Goal: Transaction & Acquisition: Purchase product/service

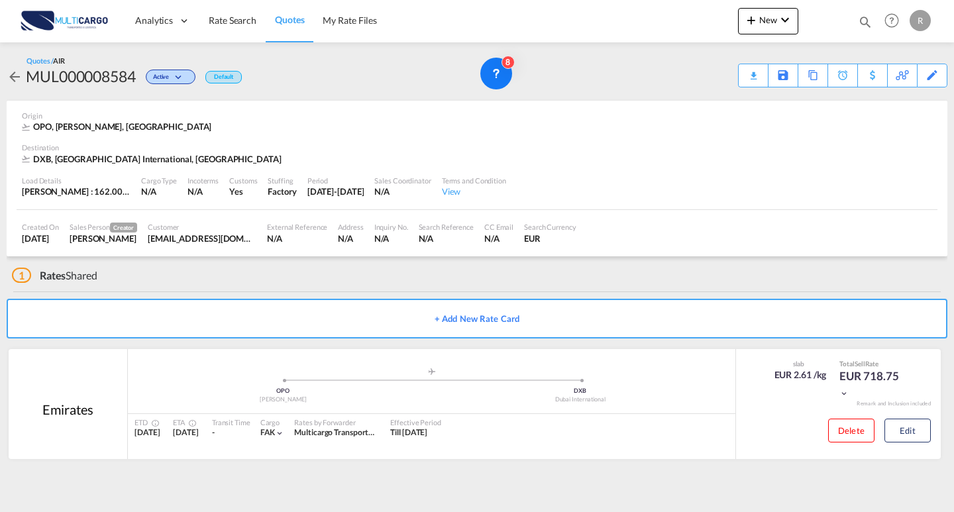
click at [767, 5] on div "New Quotes Help Resources Product Release R My Profile Logout" at bounding box center [836, 20] width 196 height 41
click at [641, 74] on div "Quotes / AIR MUL000008584 Active Default Download Quote Save As Template Copy Q…" at bounding box center [477, 72] width 941 height 32
click at [749, 30] on button "New" at bounding box center [768, 21] width 60 height 26
click at [722, 97] on div "Quote" at bounding box center [746, 99] width 81 height 33
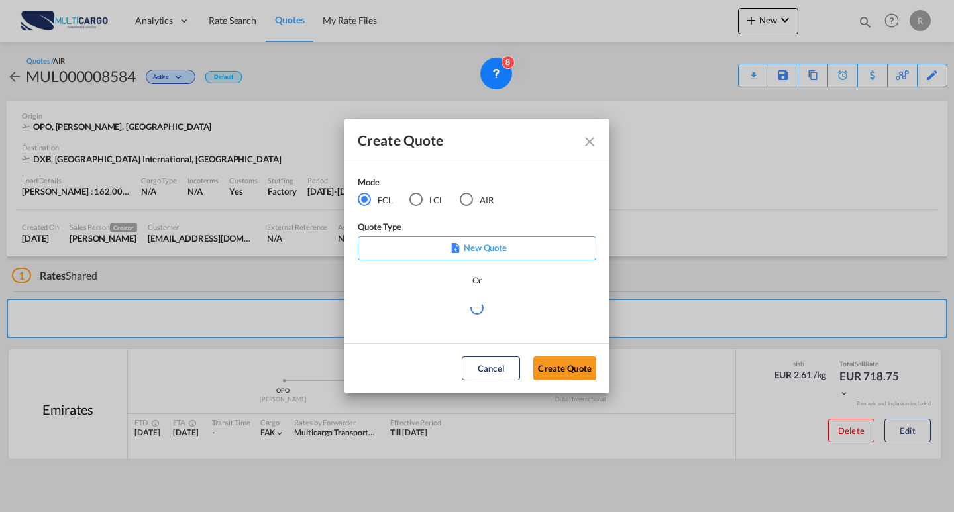
click at [473, 201] on div "AIR" at bounding box center [466, 199] width 13 height 13
click at [503, 323] on md-select "Select template EXP EXW AIR 09/2025 [PERSON_NAME] | [DATE] IMP_DAP_AIR <500KG -…" at bounding box center [477, 313] width 238 height 26
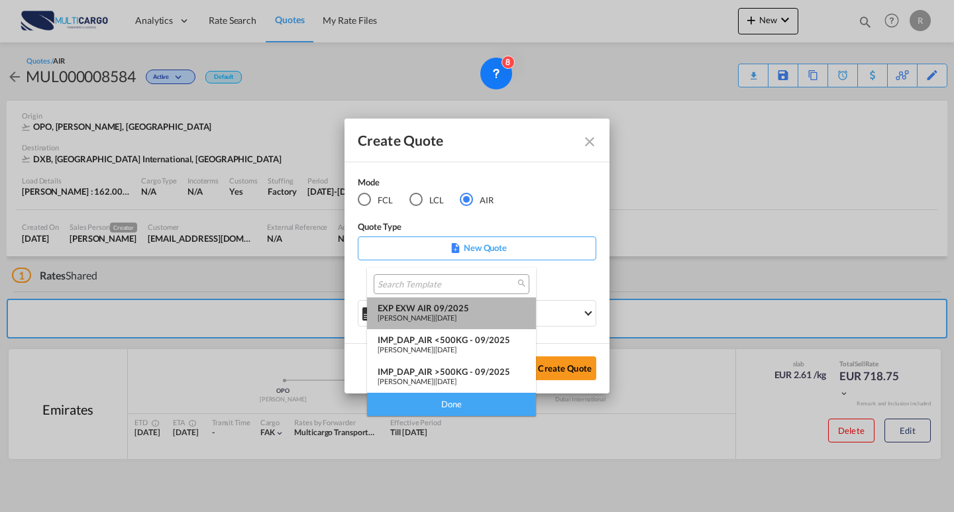
click at [488, 317] on div "[PERSON_NAME] | [DATE]" at bounding box center [452, 317] width 148 height 9
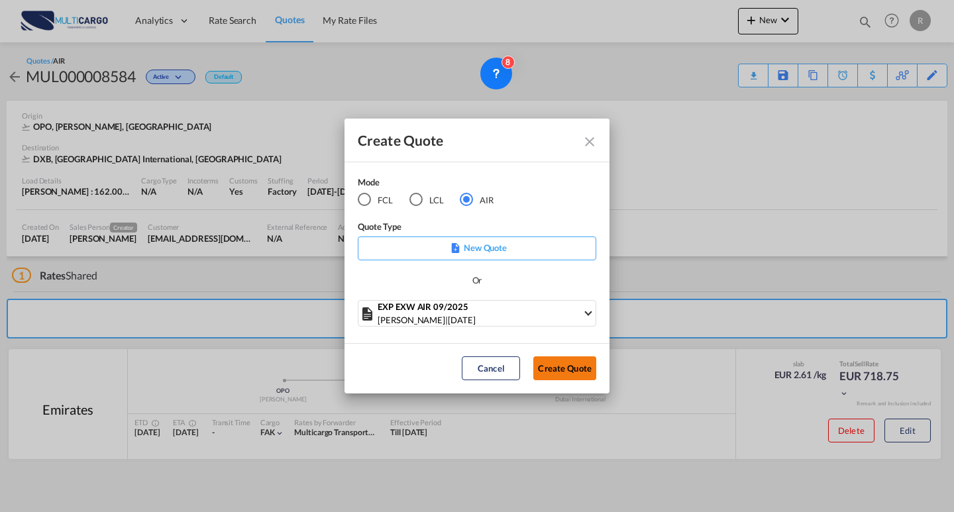
click at [543, 359] on button "Create Quote" at bounding box center [564, 368] width 63 height 24
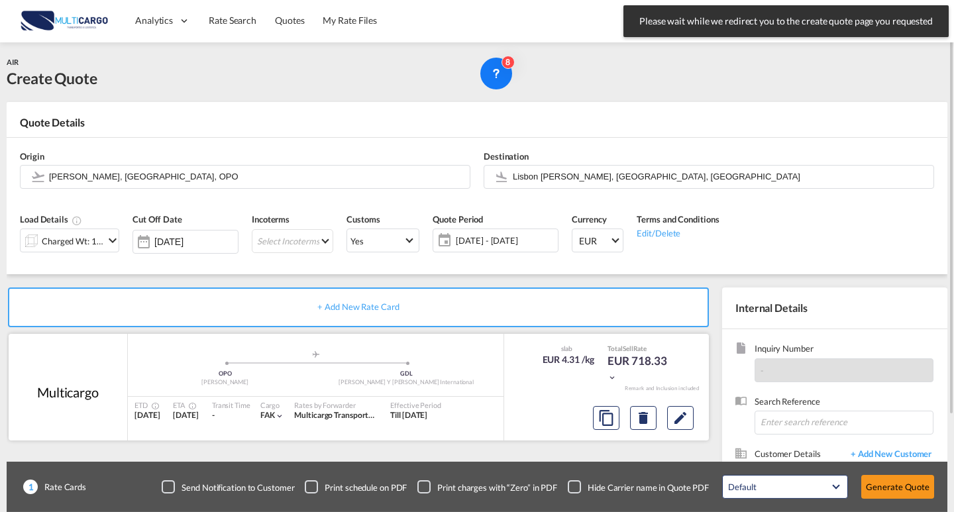
scroll to position [66, 0]
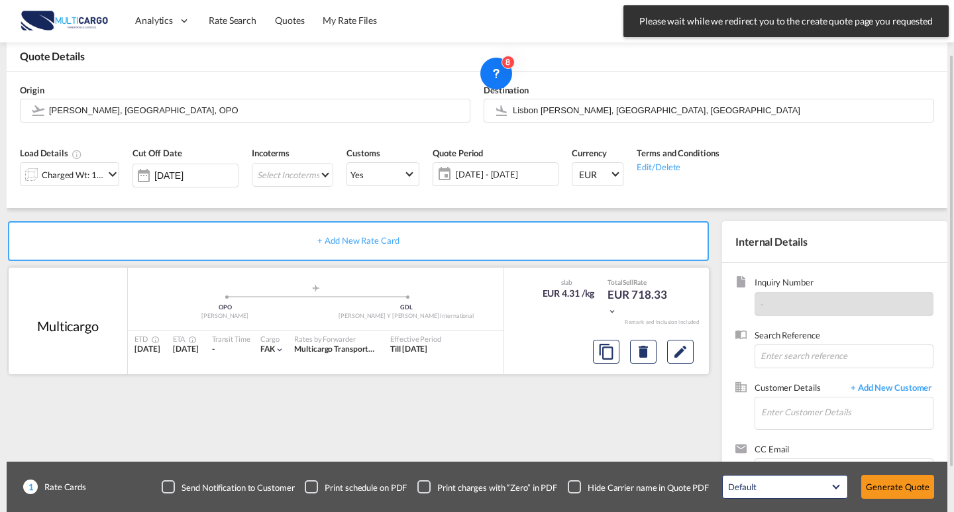
click at [660, 340] on div at bounding box center [643, 352] width 111 height 32
click at [674, 350] on md-icon "Edit" at bounding box center [680, 352] width 16 height 16
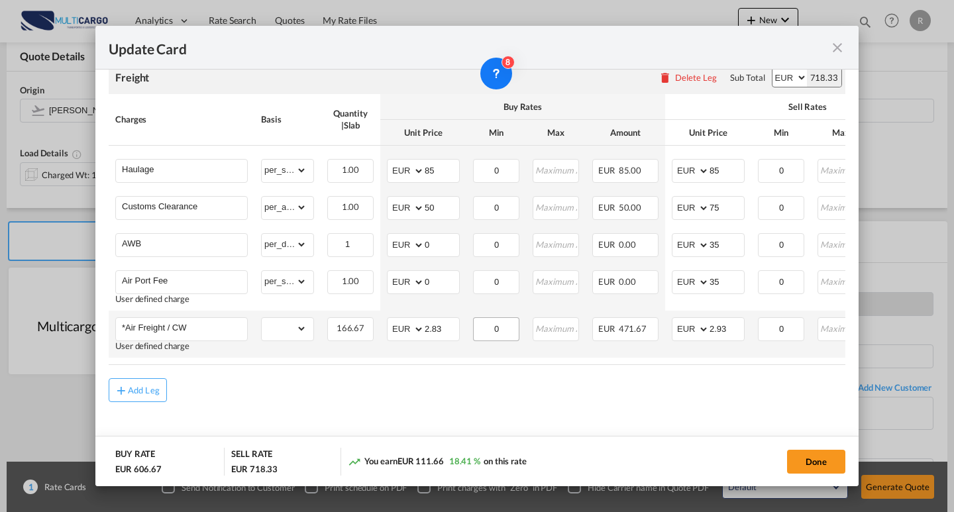
scroll to position [369, 0]
drag, startPoint x: 416, startPoint y: 327, endPoint x: 394, endPoint y: 326, distance: 21.9
click at [394, 326] on md-input-container "AED AFN ALL AMD ANG AOA ARS AUD AWG AZN BAM BBD BDT BGN BHD BIF BMD BND [PERSON…" at bounding box center [423, 329] width 73 height 24
type input "2.30"
drag, startPoint x: 668, startPoint y: 322, endPoint x: 684, endPoint y: 321, distance: 15.3
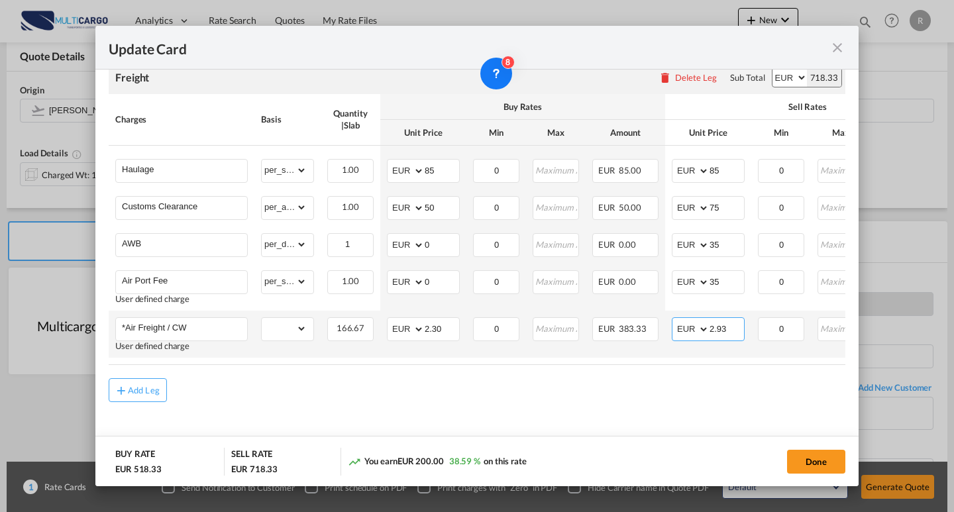
click at [668, 322] on td "AED AFN ALL AMD ANG AOA ARS AUD AWG AZN BAM BBD BDT BGN BHD BIF BMD BND [PERSON…" at bounding box center [708, 334] width 86 height 47
click at [634, 377] on air-lcl-rate-modification "Freight Please enter leg name Leg Name Already Exists Delete Leg Sub Total AED …" at bounding box center [477, 225] width 737 height 354
drag, startPoint x: 733, startPoint y: 328, endPoint x: 717, endPoint y: 327, distance: 16.0
click at [717, 327] on input "2.60" at bounding box center [727, 328] width 34 height 20
type input "2.90"
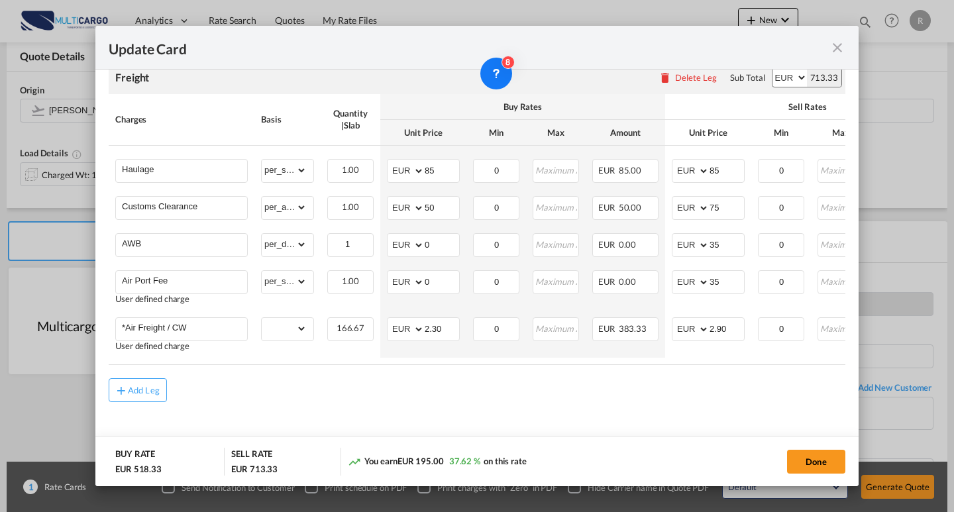
click at [676, 416] on md-content "Freight Please enter leg name Leg Name Already Exists Delete Leg Sub Total AED …" at bounding box center [477, 250] width 737 height 405
drag, startPoint x: 719, startPoint y: 160, endPoint x: 706, endPoint y: 161, distance: 12.6
click at [706, 161] on md-input-container "AED AFN ALL AMD ANG AOA ARS AUD AWG AZN BAM BBD BDT BGN BHD BIF BMD BND [PERSON…" at bounding box center [708, 171] width 73 height 24
type input "100"
click at [631, 390] on div "Add Leg" at bounding box center [477, 390] width 737 height 24
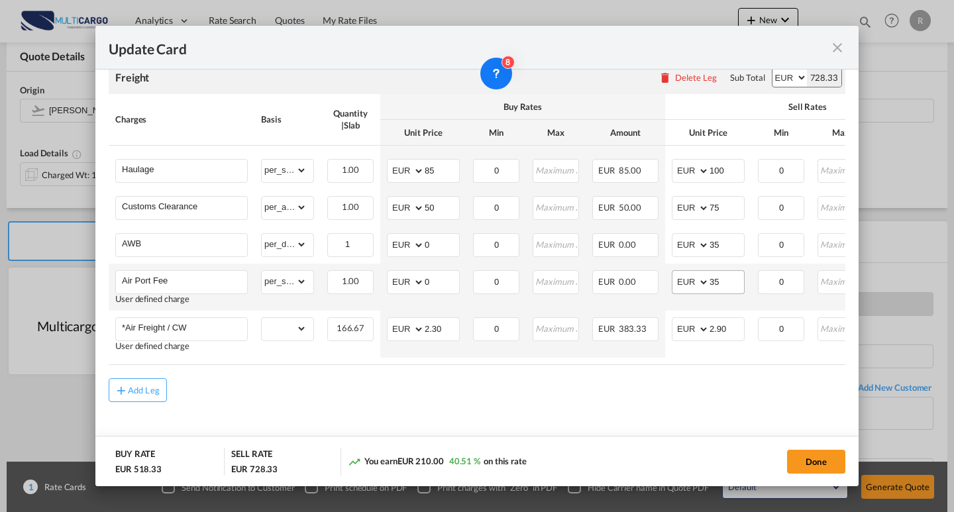
drag, startPoint x: 813, startPoint y: 454, endPoint x: 717, endPoint y: 276, distance: 202.7
click at [813, 454] on button "Done" at bounding box center [816, 462] width 58 height 24
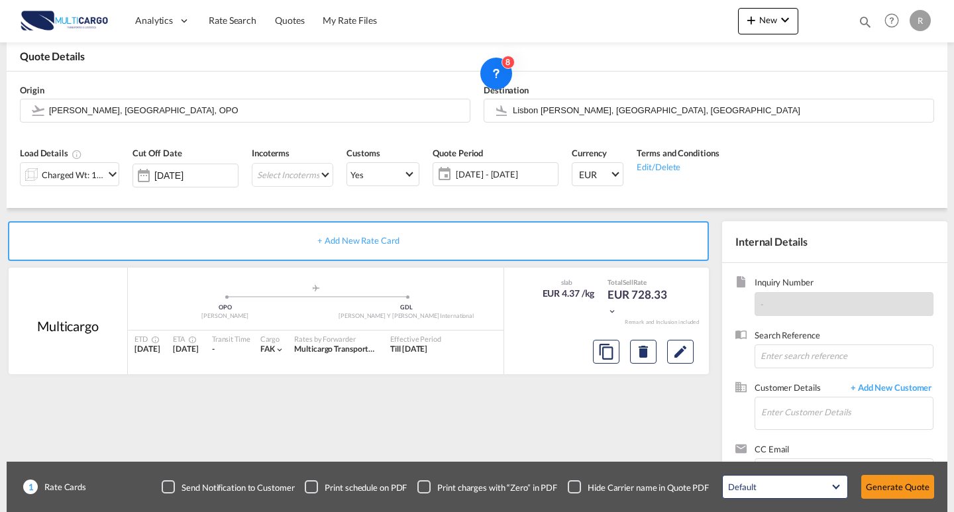
type input "2.3"
type input "2.9"
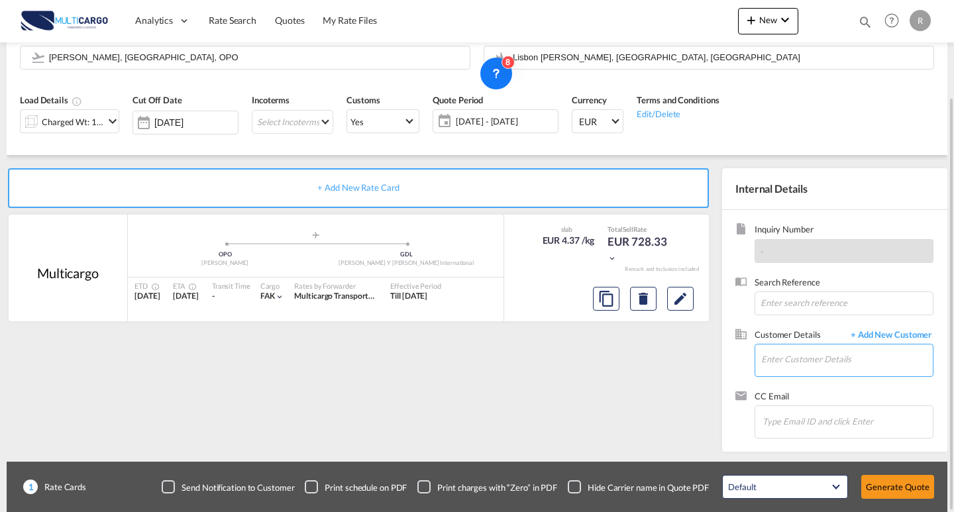
click at [838, 356] on input "Enter Customer Details" at bounding box center [847, 359] width 172 height 30
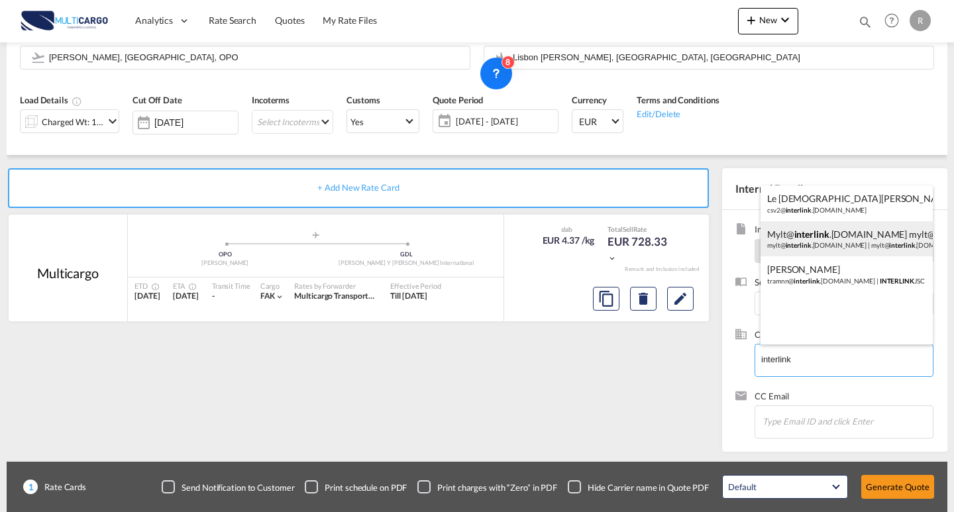
click at [823, 245] on div "mylt@ interlink .[DOMAIN_NAME] mylt@ interlink .[DOMAIN_NAME] mylt@ interlink .…" at bounding box center [847, 239] width 172 height 36
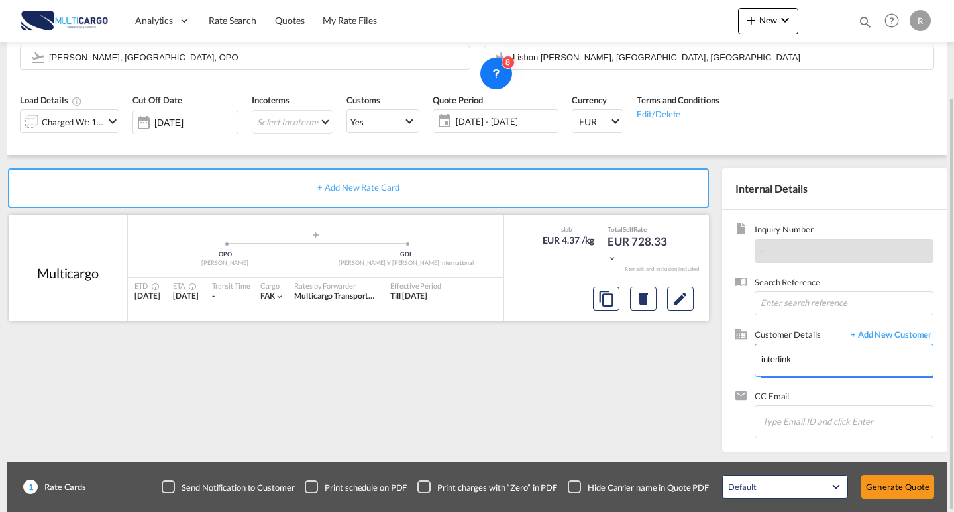
type input "[EMAIL_ADDRESS][DOMAIN_NAME], [EMAIL_ADDRESS][DOMAIN_NAME] [EMAIL_ADDRESS][DOMA…"
click at [672, 304] on button "Edit" at bounding box center [680, 299] width 26 height 24
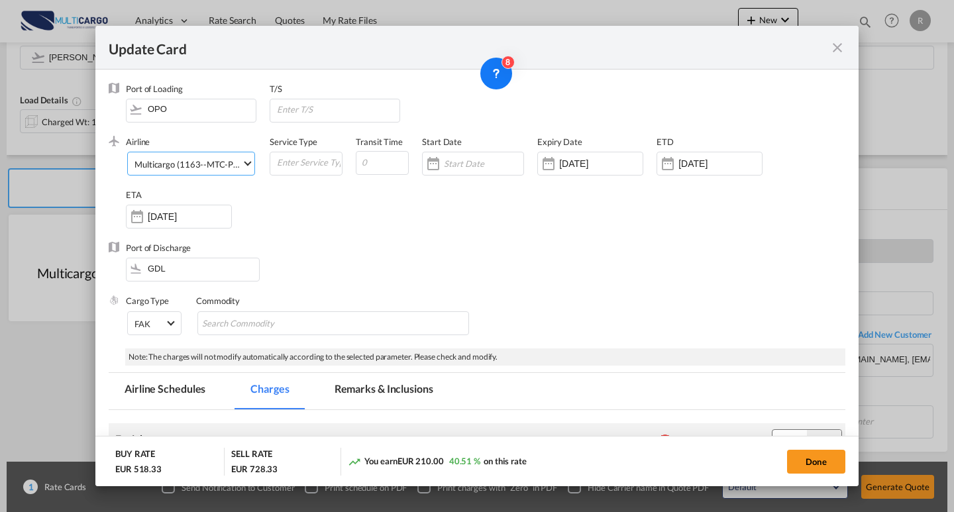
click at [197, 159] on div "Multicargo (1163--MTC-PT / -)" at bounding box center [192, 164] width 117 height 11
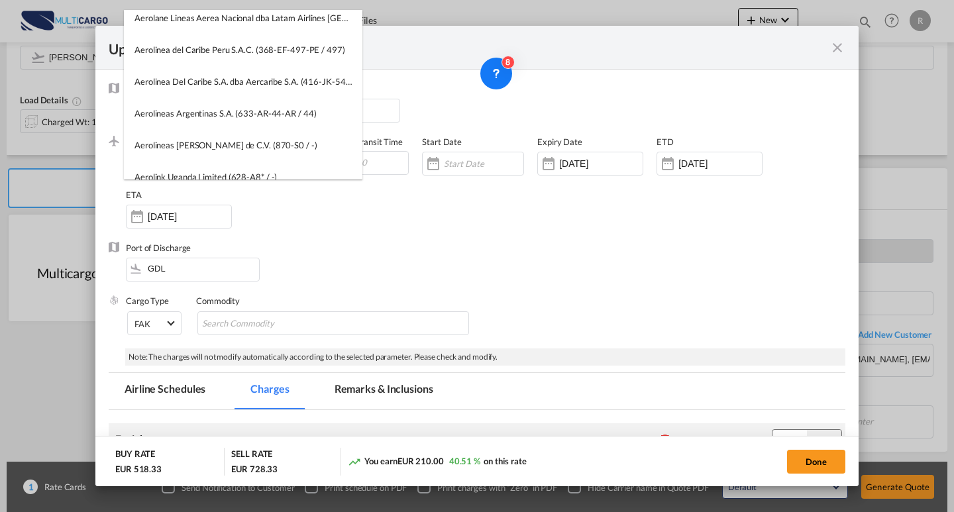
scroll to position [0, 0]
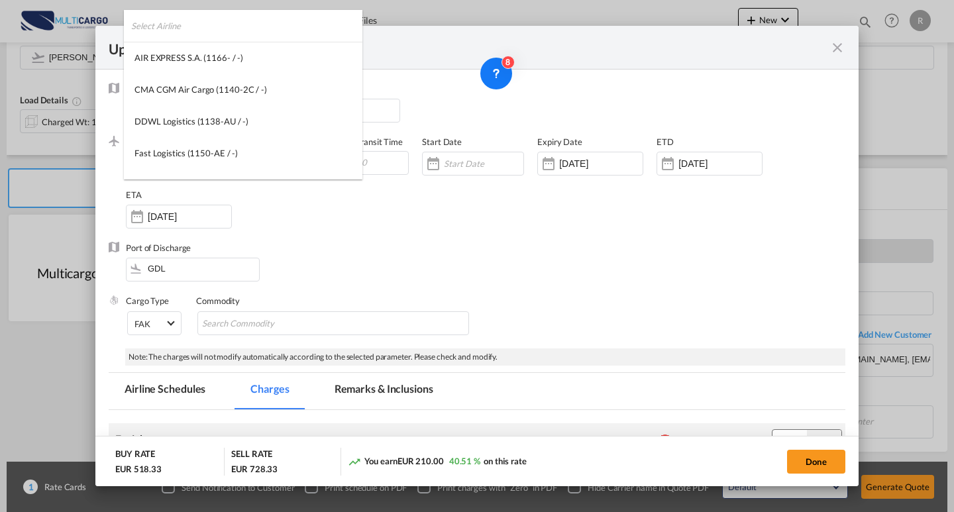
click at [265, 24] on input "search" at bounding box center [246, 26] width 231 height 32
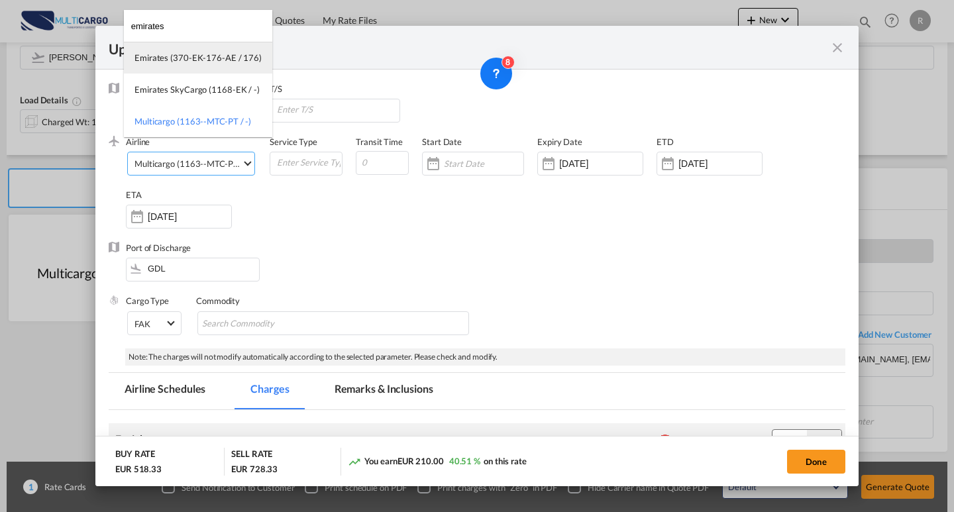
type input "emirates"
click at [197, 59] on div "Emirates (370-EK-176-AE / 176)" at bounding box center [197, 58] width 127 height 12
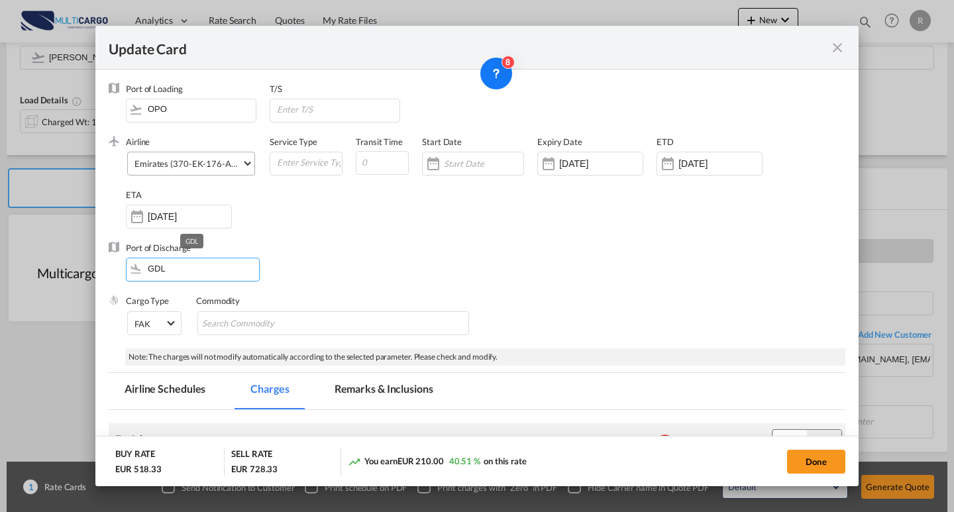
drag, startPoint x: 198, startPoint y: 268, endPoint x: 81, endPoint y: 257, distance: 117.1
click at [81, 257] on div "Update Card Port of [GEOGRAPHIC_DATA] OPO T/S .a{fill:#aaa8ad;} Airline Emirate…" at bounding box center [477, 256] width 954 height 512
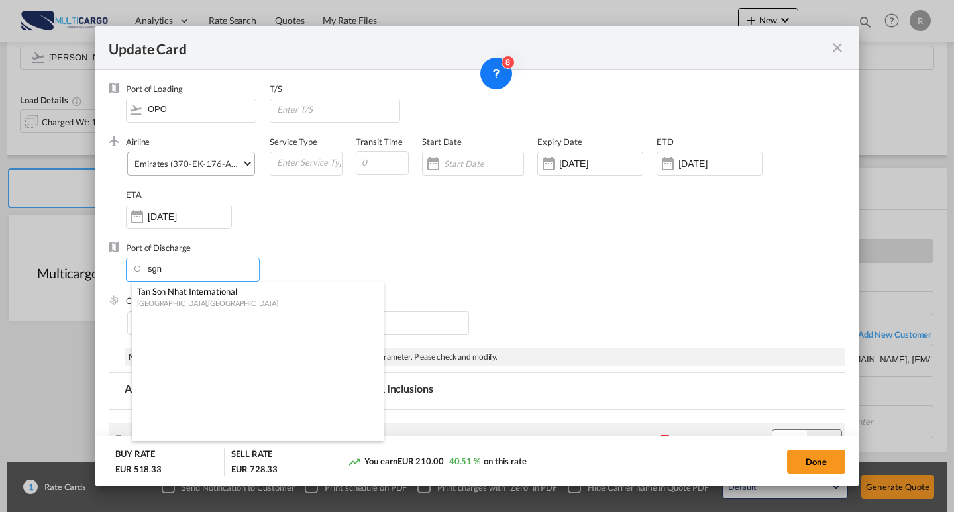
click at [252, 290] on div "Tan Son Nhat International" at bounding box center [253, 292] width 233 height 12
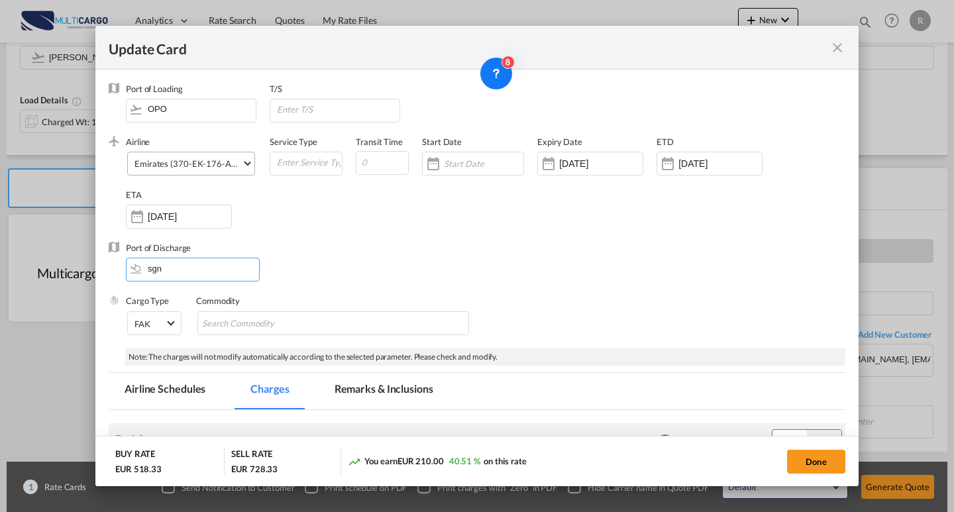
type input "Tan Son Nhat International, [GEOGRAPHIC_DATA], [GEOGRAPHIC_DATA]"
click at [795, 455] on button "Done" at bounding box center [816, 462] width 58 height 24
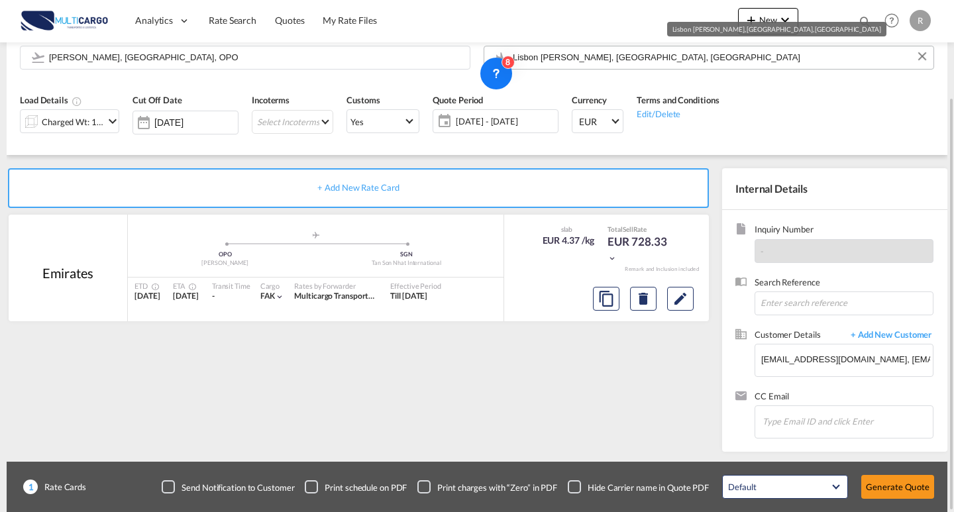
drag, startPoint x: 638, startPoint y: 66, endPoint x: 520, endPoint y: 55, distance: 118.5
click at [520, 55] on md-autocomplete "Lisbon [PERSON_NAME], [GEOGRAPHIC_DATA], [GEOGRAPHIC_DATA]" at bounding box center [719, 58] width 415 height 24
drag, startPoint x: 635, startPoint y: 59, endPoint x: 417, endPoint y: 53, distance: 218.0
click at [417, 53] on div "Origin [PERSON_NAME], [GEOGRAPHIC_DATA], OPO Destination [GEOGRAPHIC_DATA] [GEO…" at bounding box center [476, 51] width 927 height 64
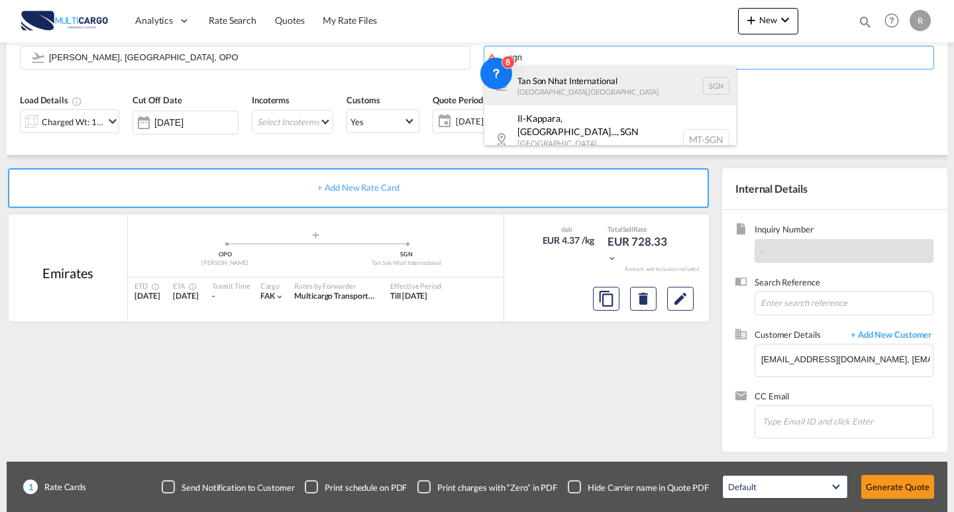
click at [562, 86] on div "Tan Son Nhat International [GEOGRAPHIC_DATA] , [GEOGRAPHIC_DATA] SGN" at bounding box center [610, 86] width 252 height 40
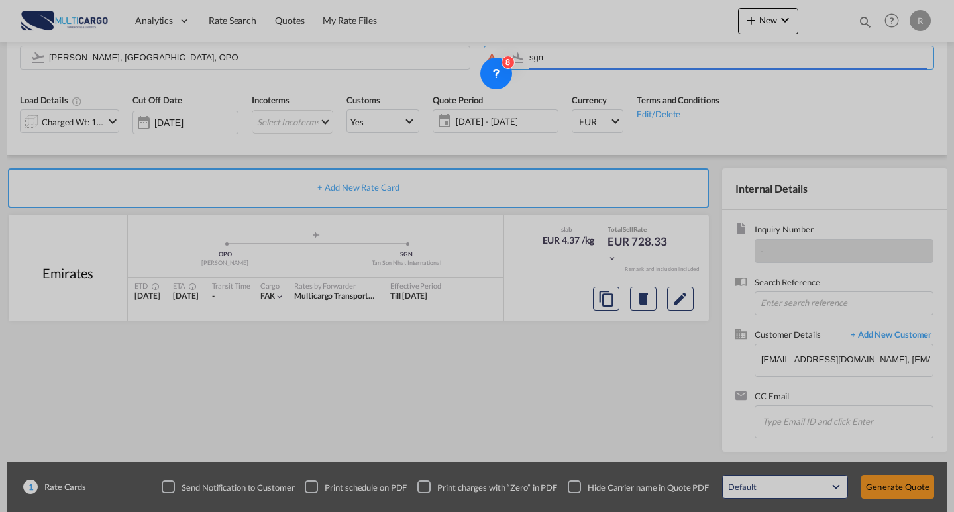
type input "Tan Son Nhat International, [GEOGRAPHIC_DATA], [GEOGRAPHIC_DATA]"
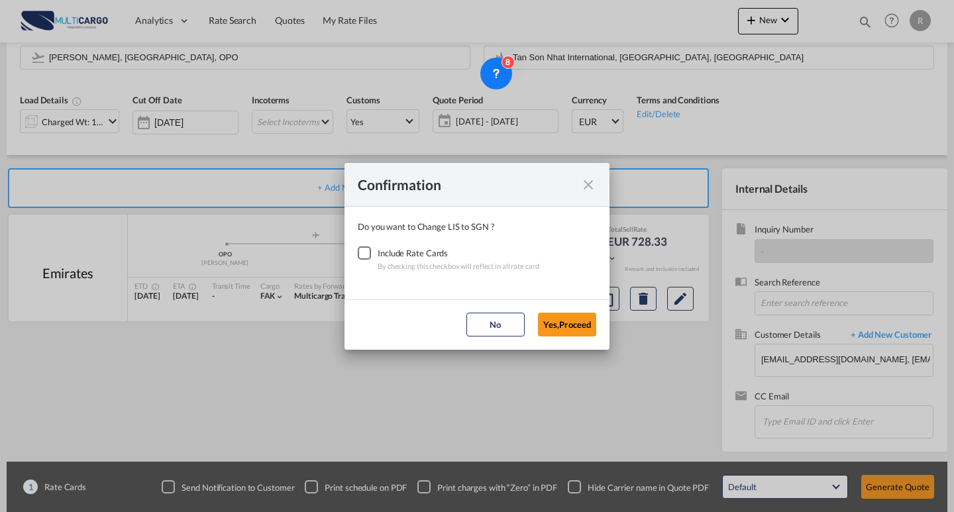
click at [371, 252] on div "Checkbox No Ink" at bounding box center [364, 252] width 13 height 13
click at [584, 324] on button "Yes,Proceed" at bounding box center [567, 325] width 58 height 24
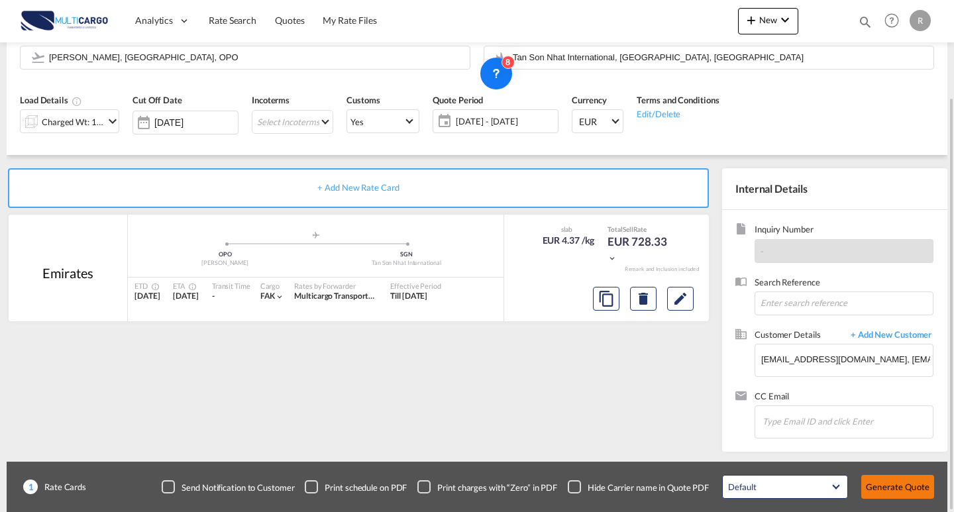
click at [887, 480] on button "Generate Quote" at bounding box center [897, 487] width 73 height 24
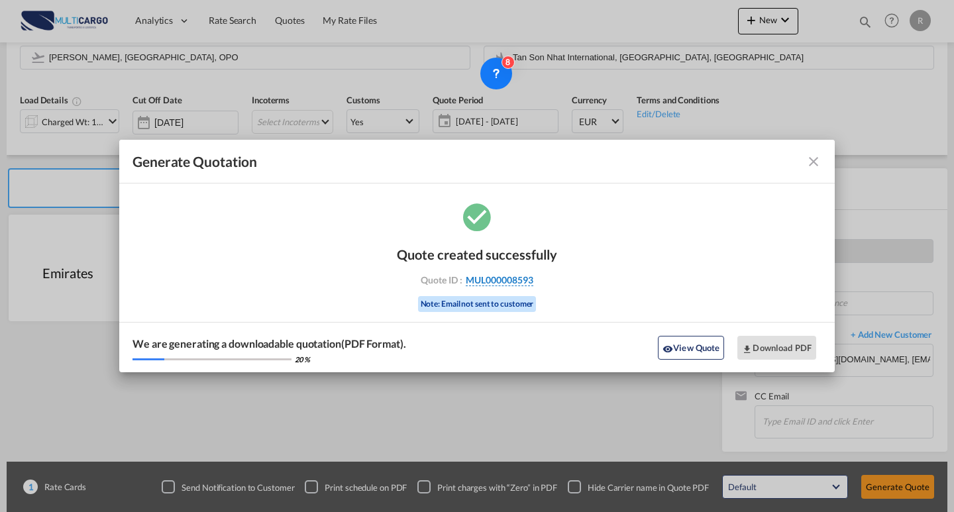
click at [519, 282] on span "MUL000008593" at bounding box center [500, 280] width 68 height 12
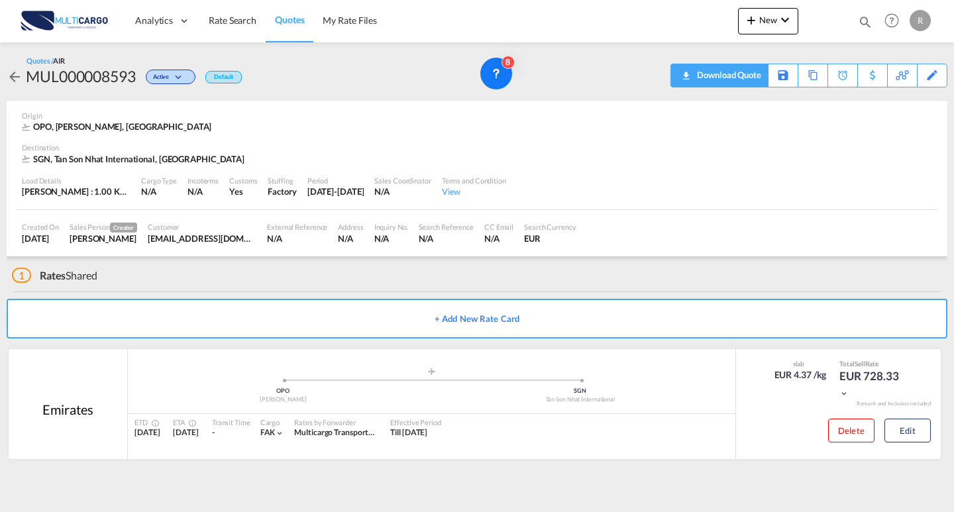
click at [745, 81] on div "Download Quote" at bounding box center [728, 74] width 68 height 21
click at [921, 433] on button "Edit" at bounding box center [907, 431] width 46 height 24
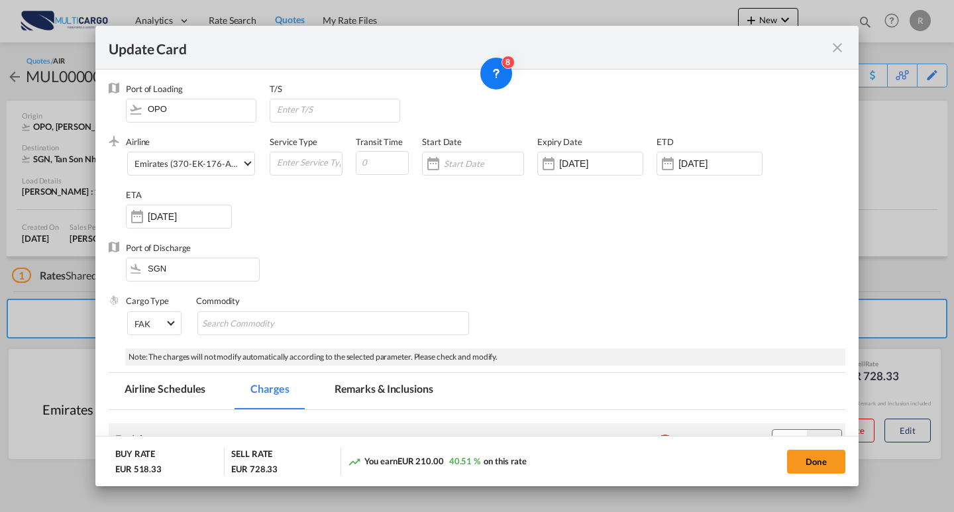
click at [838, 47] on md-icon "icon-close fg-AAA8AD m-0 pointer" at bounding box center [837, 48] width 16 height 16
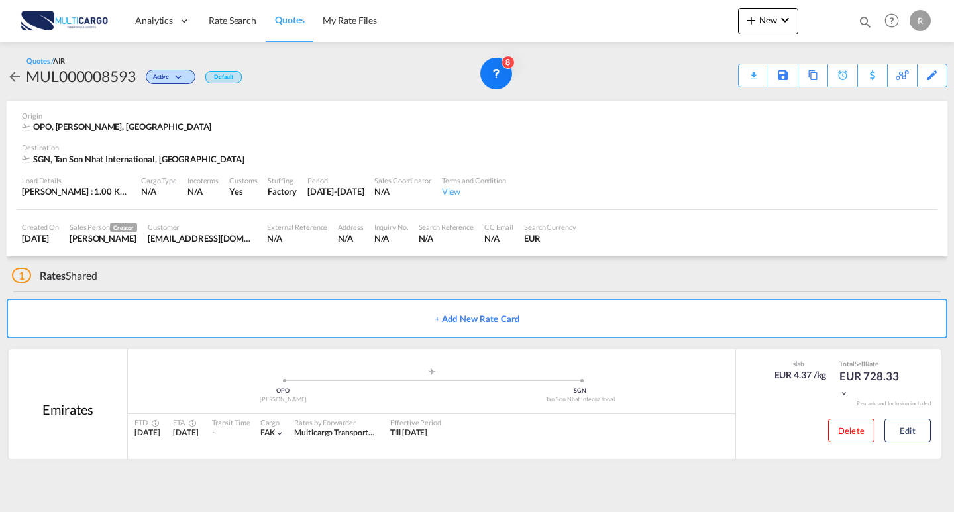
click at [947, 85] on div "Activity Monitor Quotation created from Template Template Name:EXP EXW AIR 09/2…" at bounding box center [477, 262] width 954 height 440
click at [939, 81] on div "Edit" at bounding box center [932, 75] width 15 height 23
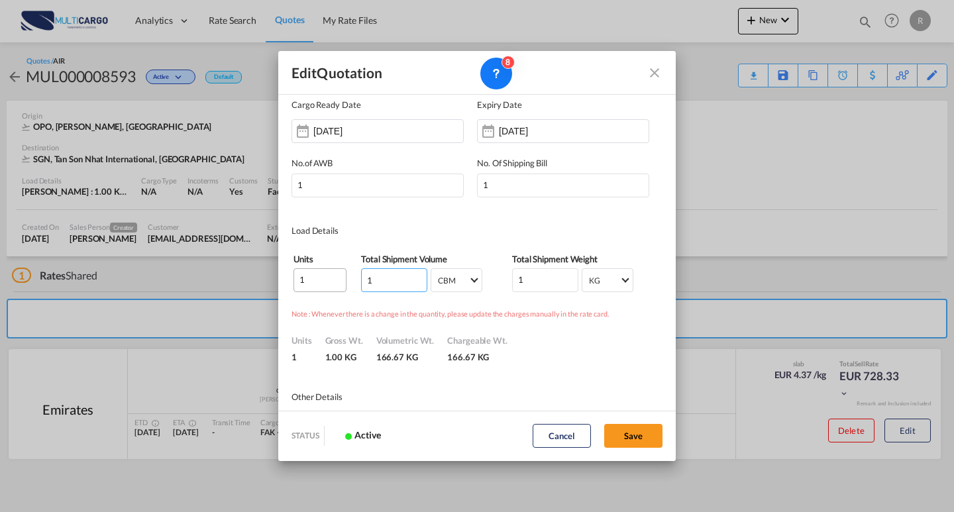
drag, startPoint x: 382, startPoint y: 277, endPoint x: 330, endPoint y: 272, distance: 51.9
click at [349, 274] on tr "1 1 CBM CBM CFT CBM CFT 1 KG KG LB KG LB" at bounding box center [477, 280] width 368 height 25
type input "0"
type input "0.11"
drag, startPoint x: 502, startPoint y: 278, endPoint x: 654, endPoint y: 293, distance: 152.5
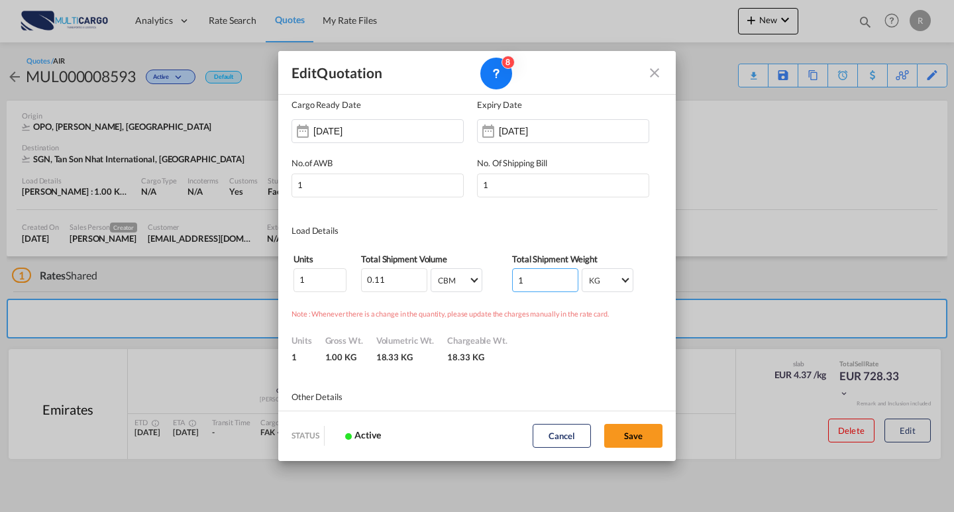
click at [482, 276] on tr "1 0.11 CBM CBM CFT CBM CFT 1 KG KG LB KG LB" at bounding box center [477, 280] width 368 height 25
type input "55"
click at [639, 433] on button "Save" at bounding box center [633, 436] width 58 height 24
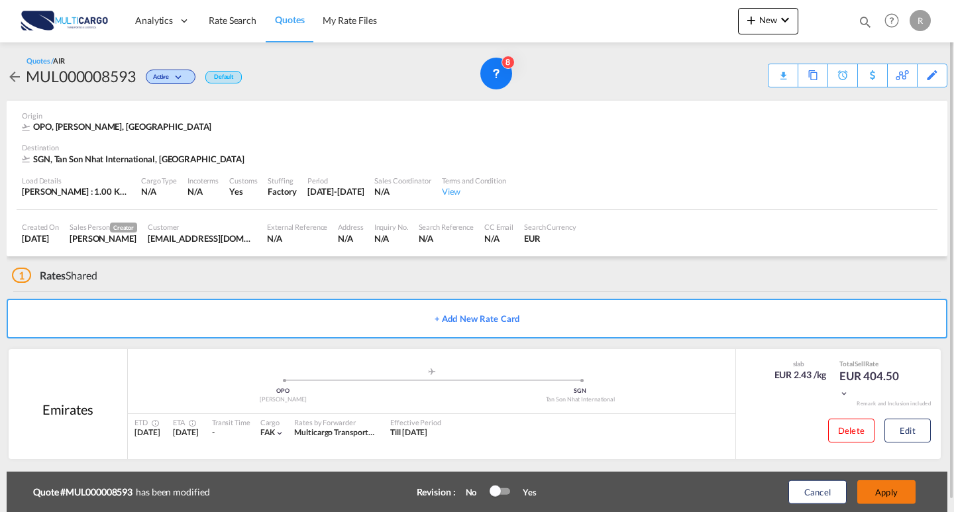
click at [904, 488] on button "Apply" at bounding box center [886, 492] width 58 height 24
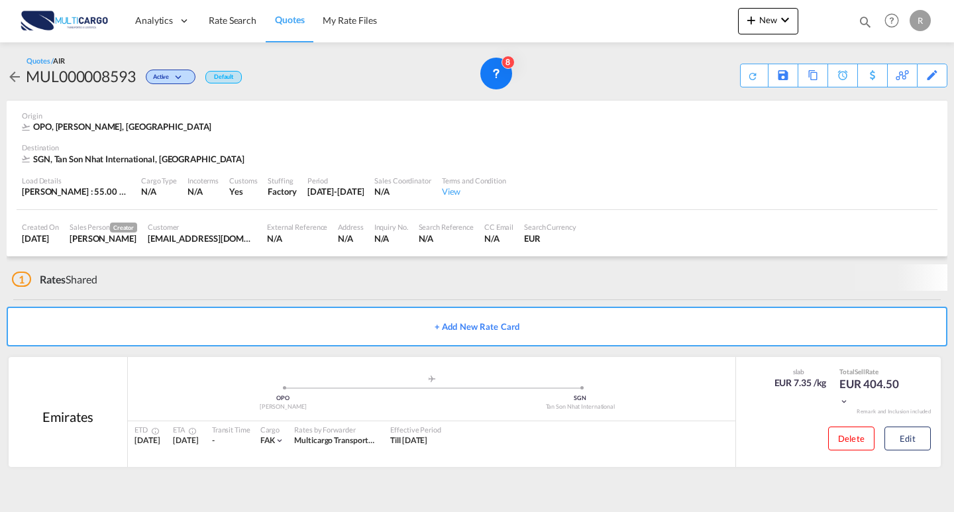
click at [910, 429] on button "Edit" at bounding box center [907, 439] width 46 height 24
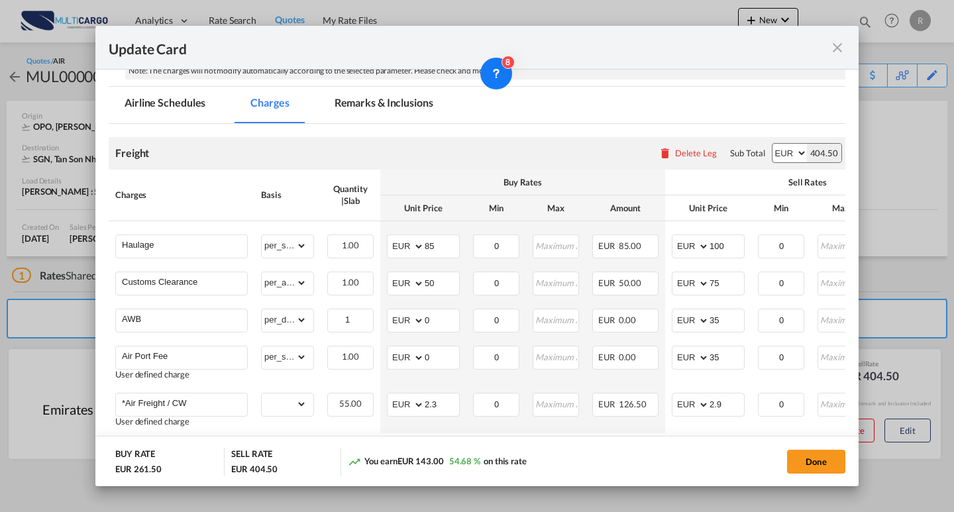
scroll to position [369, 0]
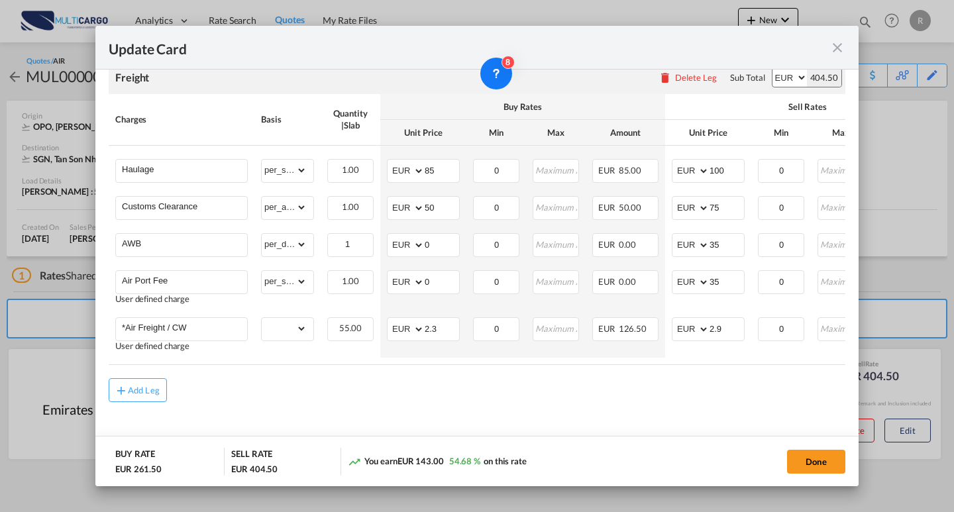
click at [845, 46] on div "Update Card" at bounding box center [476, 48] width 763 height 44
click at [840, 46] on md-icon "icon-close fg-AAA8AD m-0 pointer" at bounding box center [837, 48] width 16 height 16
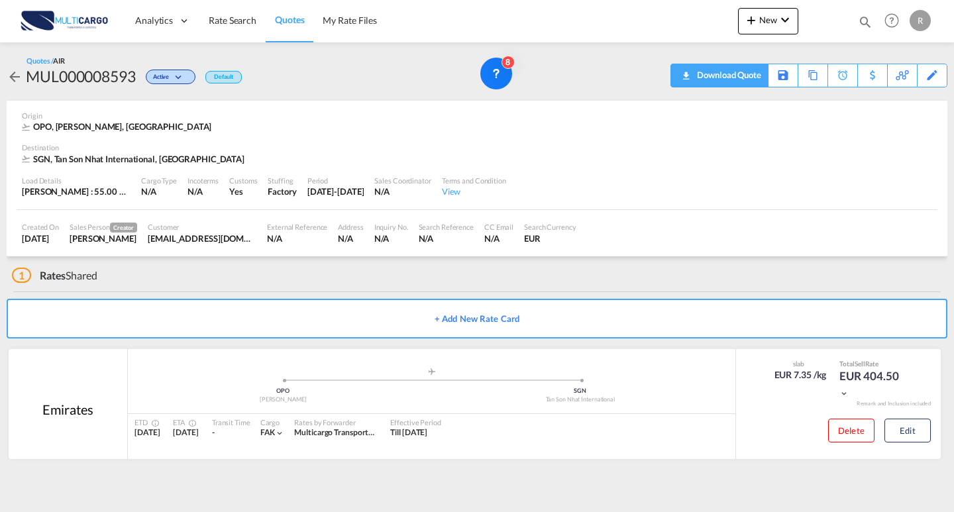
click at [745, 79] on div "Download Quote" at bounding box center [728, 74] width 68 height 21
click at [293, 19] on span "Quotes" at bounding box center [289, 19] width 29 height 11
